Goal: Information Seeking & Learning: Learn about a topic

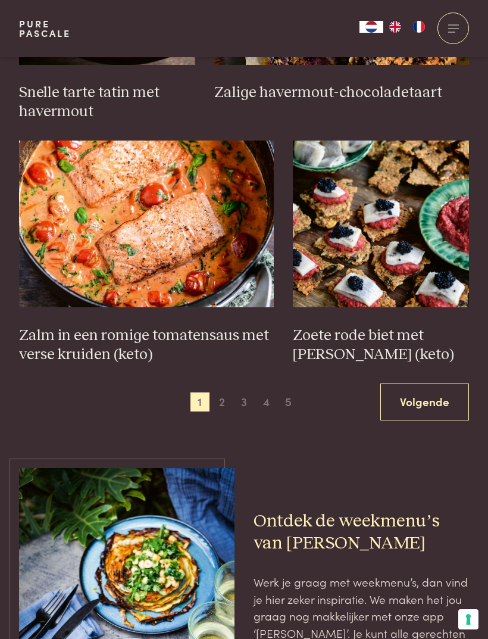
click at [437, 392] on link "Volgende" at bounding box center [424, 401] width 89 height 37
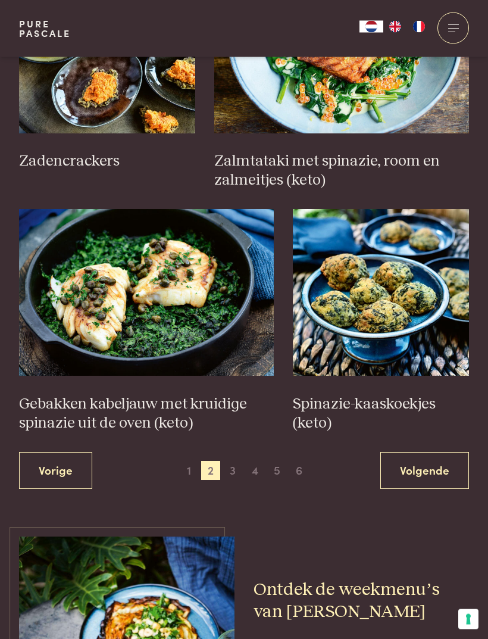
scroll to position [1594, 0]
click at [431, 455] on link "Volgende" at bounding box center [424, 470] width 89 height 37
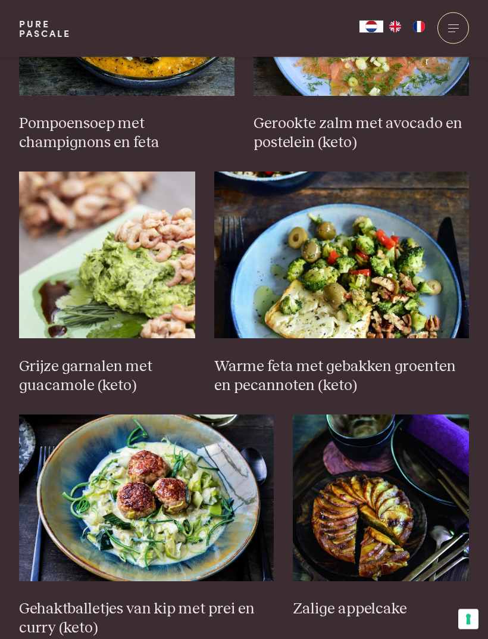
scroll to position [1487, 0]
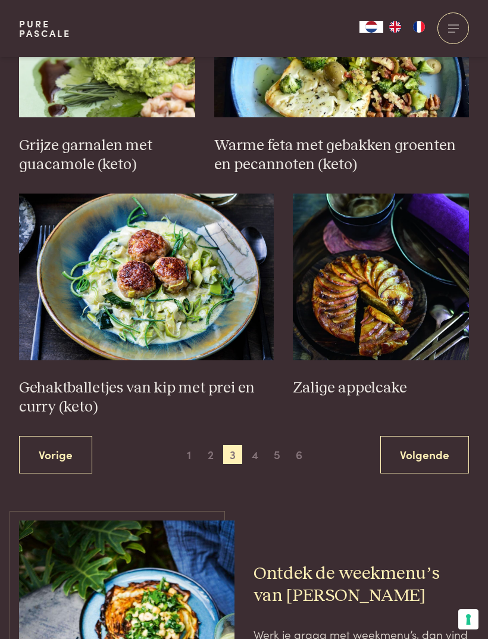
click at [444, 444] on link "Volgende" at bounding box center [424, 454] width 89 height 37
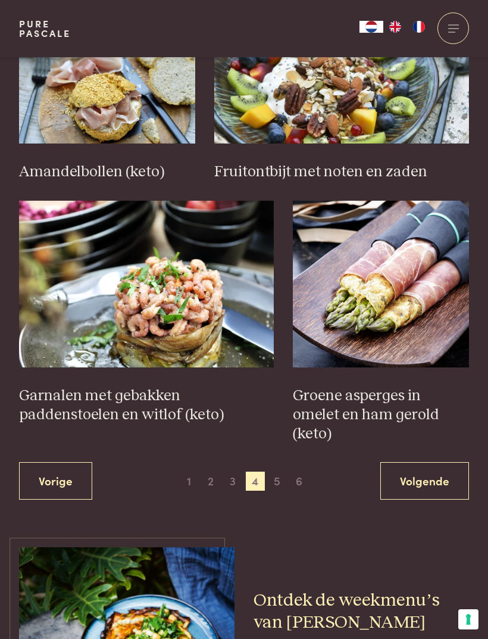
click at [429, 462] on link "Volgende" at bounding box center [424, 480] width 89 height 37
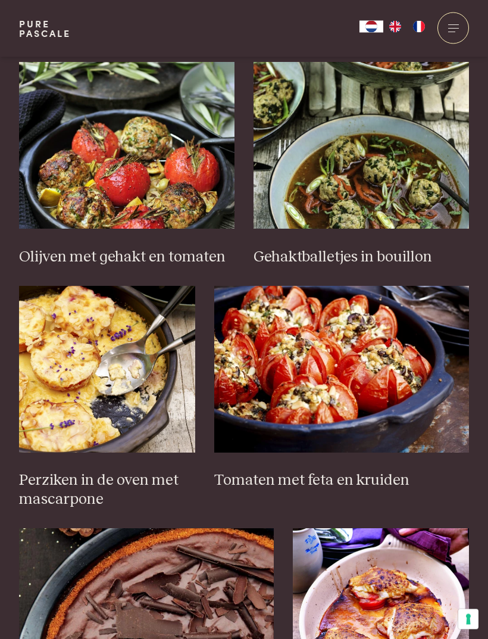
scroll to position [1276, 0]
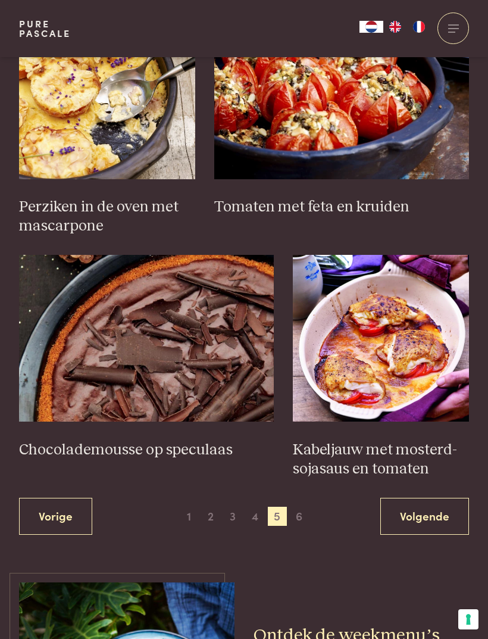
click at [254, 506] on span "4" at bounding box center [255, 515] width 19 height 19
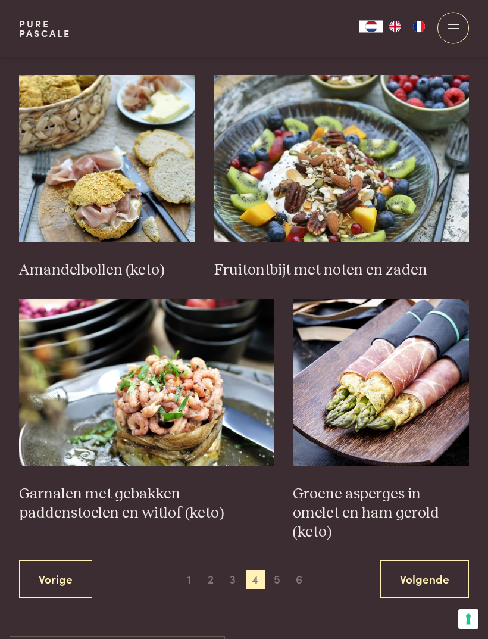
scroll to position [1505, 0]
click at [298, 570] on span "6" at bounding box center [299, 579] width 19 height 19
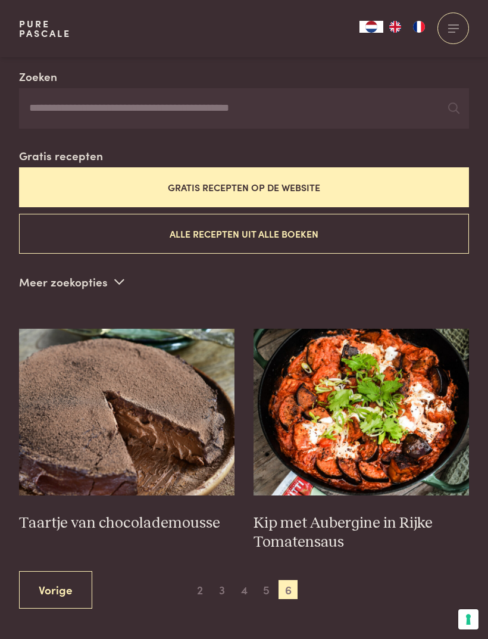
scroll to position [255, 0]
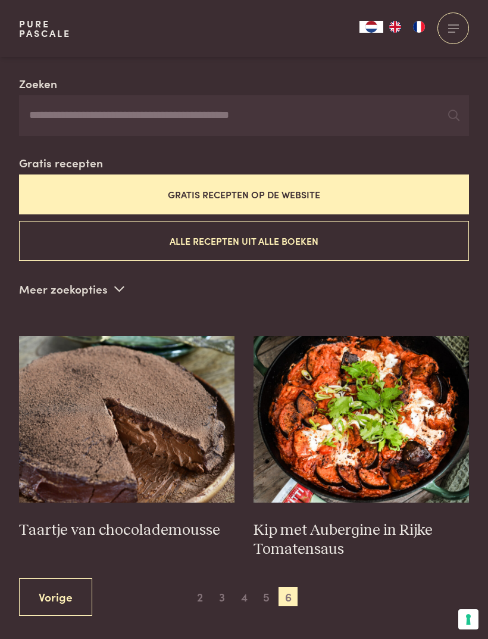
click at [268, 587] on span "5" at bounding box center [266, 596] width 19 height 19
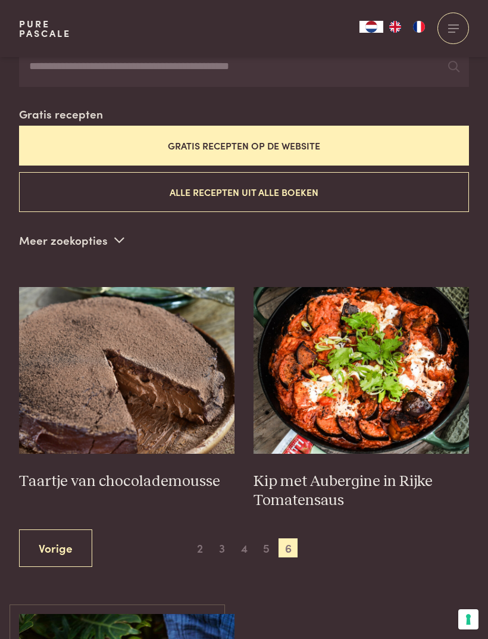
click at [271, 542] on span "5" at bounding box center [266, 547] width 19 height 19
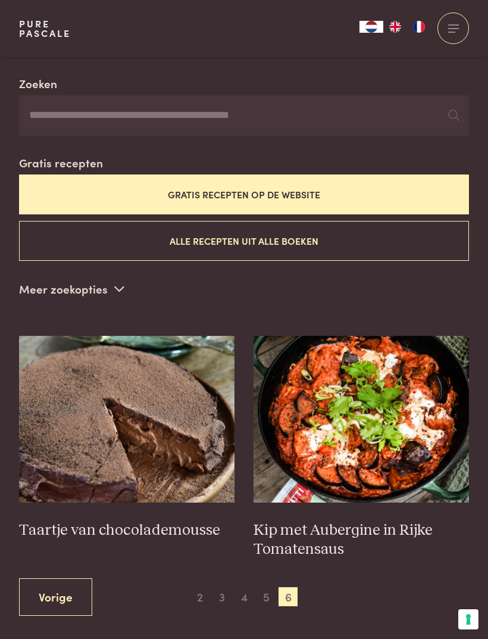
click at [246, 589] on span "4" at bounding box center [243, 596] width 19 height 19
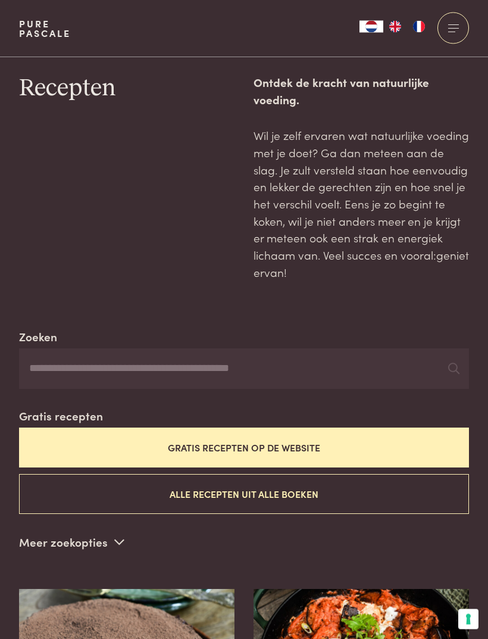
scroll to position [0, 0]
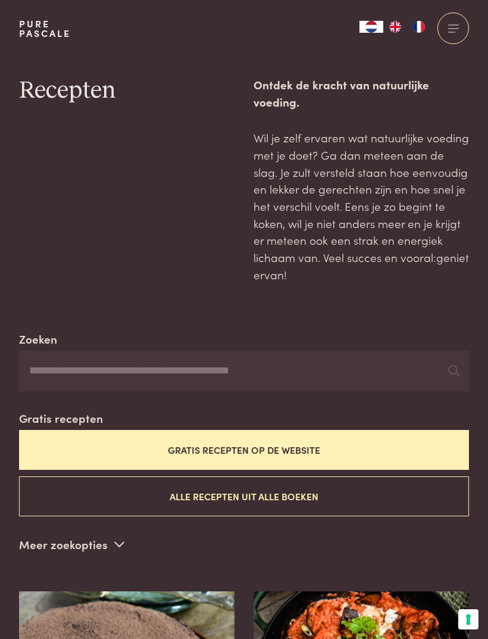
click at [462, 24] on div at bounding box center [453, 28] width 32 height 32
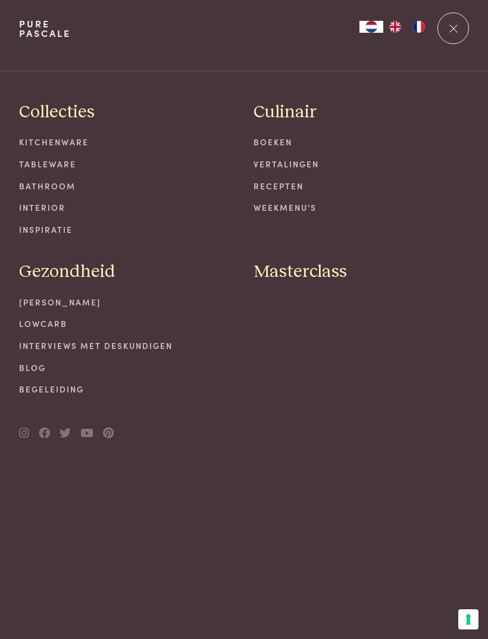
click at [78, 303] on link "[PERSON_NAME]" at bounding box center [126, 302] width 215 height 12
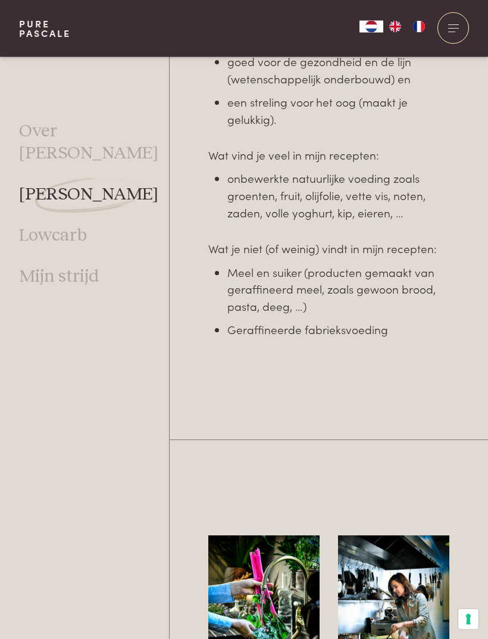
scroll to position [1030, 0]
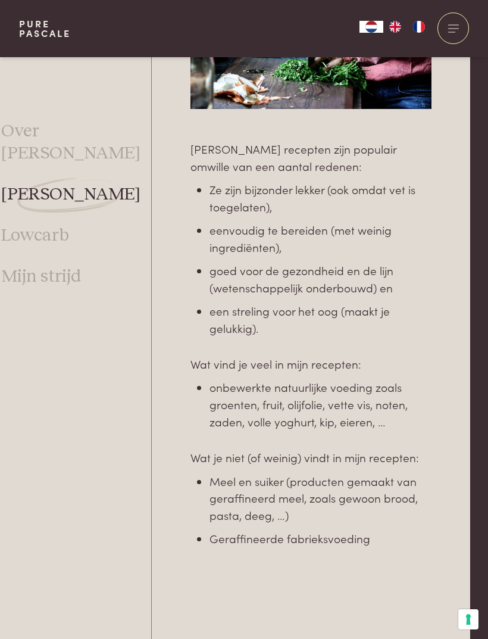
click at [65, 225] on link "Lowcarb" at bounding box center [35, 236] width 68 height 22
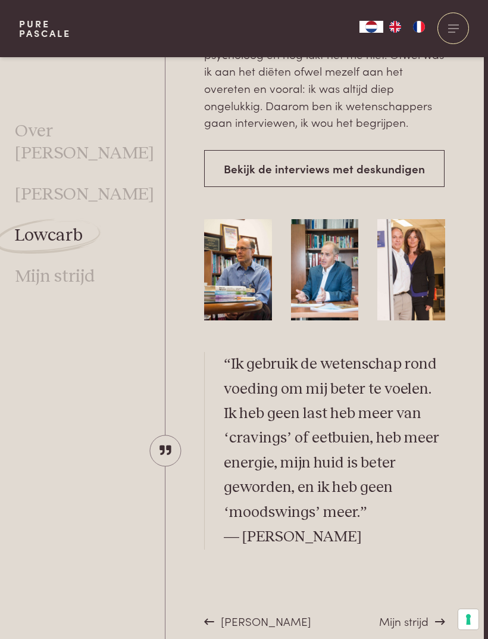
scroll to position [3451, 4]
click at [94, 261] on img at bounding box center [54, 277] width 107 height 36
click at [79, 268] on img at bounding box center [54, 277] width 107 height 36
click at [83, 266] on link "Mijn strijd" at bounding box center [55, 277] width 80 height 22
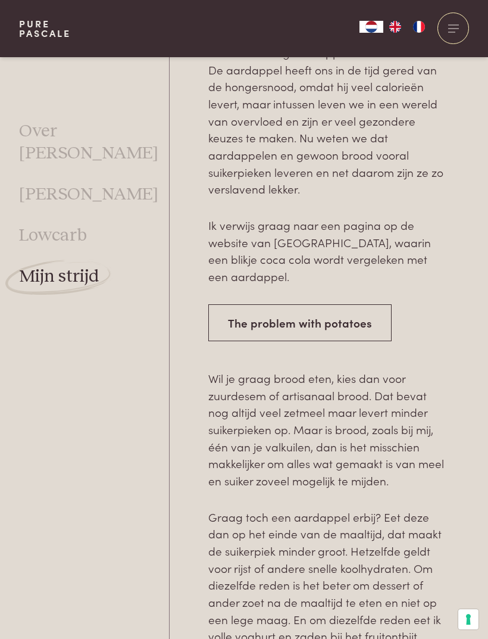
scroll to position [2799, 0]
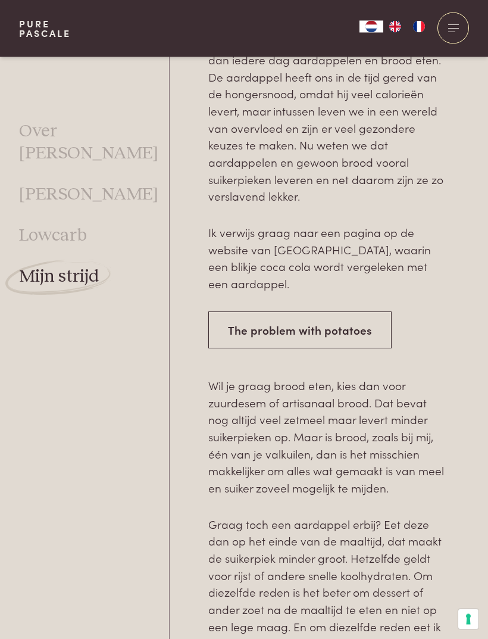
click at [104, 138] on link "Over [PERSON_NAME]" at bounding box center [94, 142] width 150 height 44
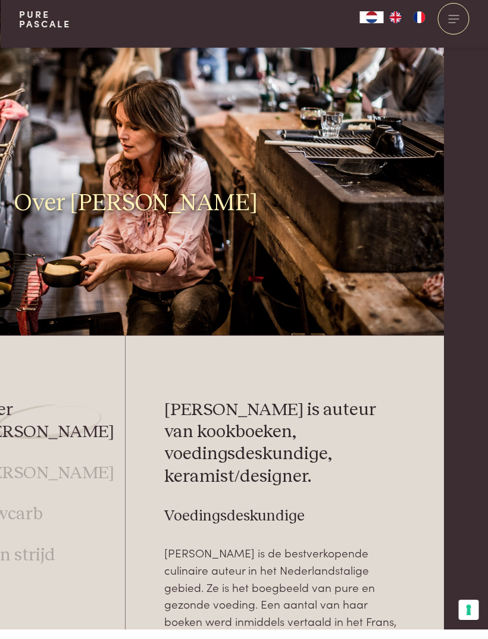
scroll to position [95, 44]
